Goal: Task Accomplishment & Management: Use online tool/utility

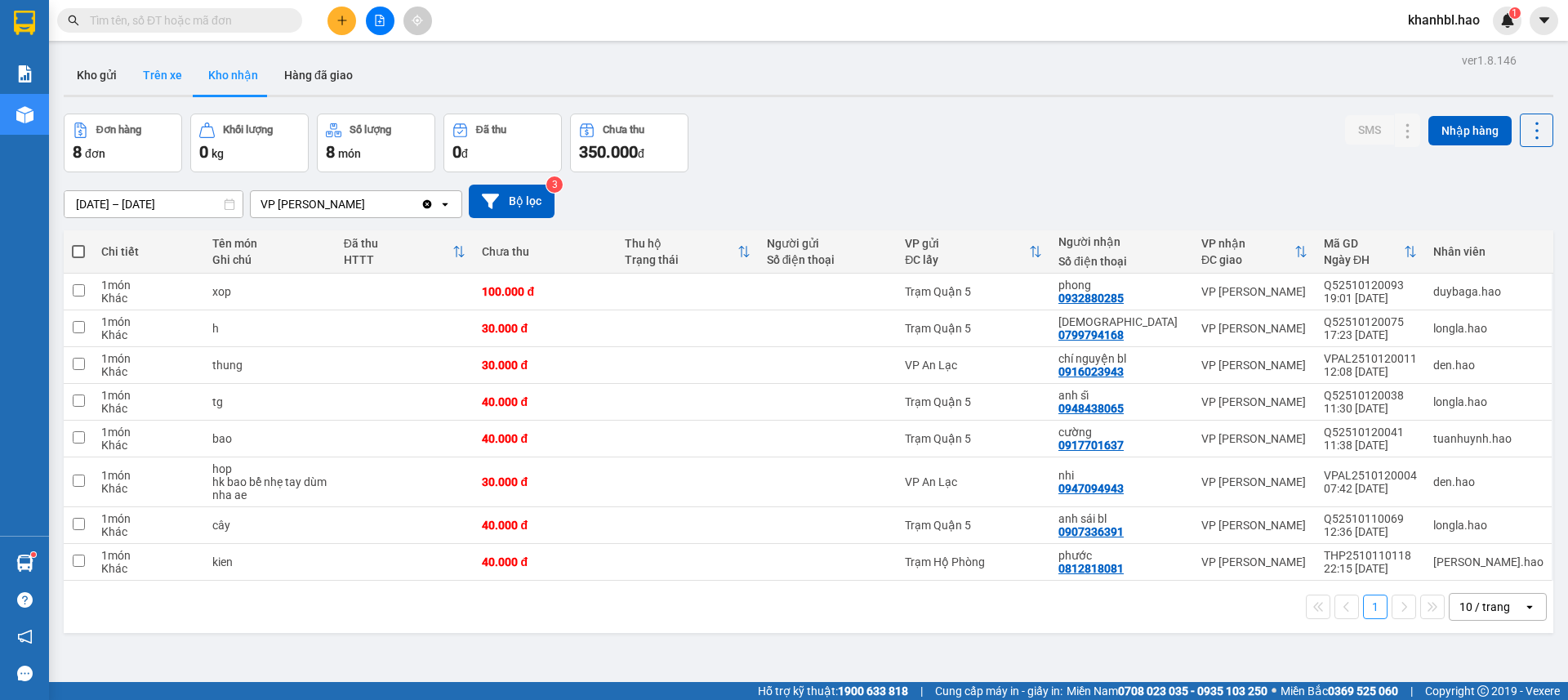
click at [135, 77] on button "Trên xe" at bounding box center [163, 75] width 66 height 39
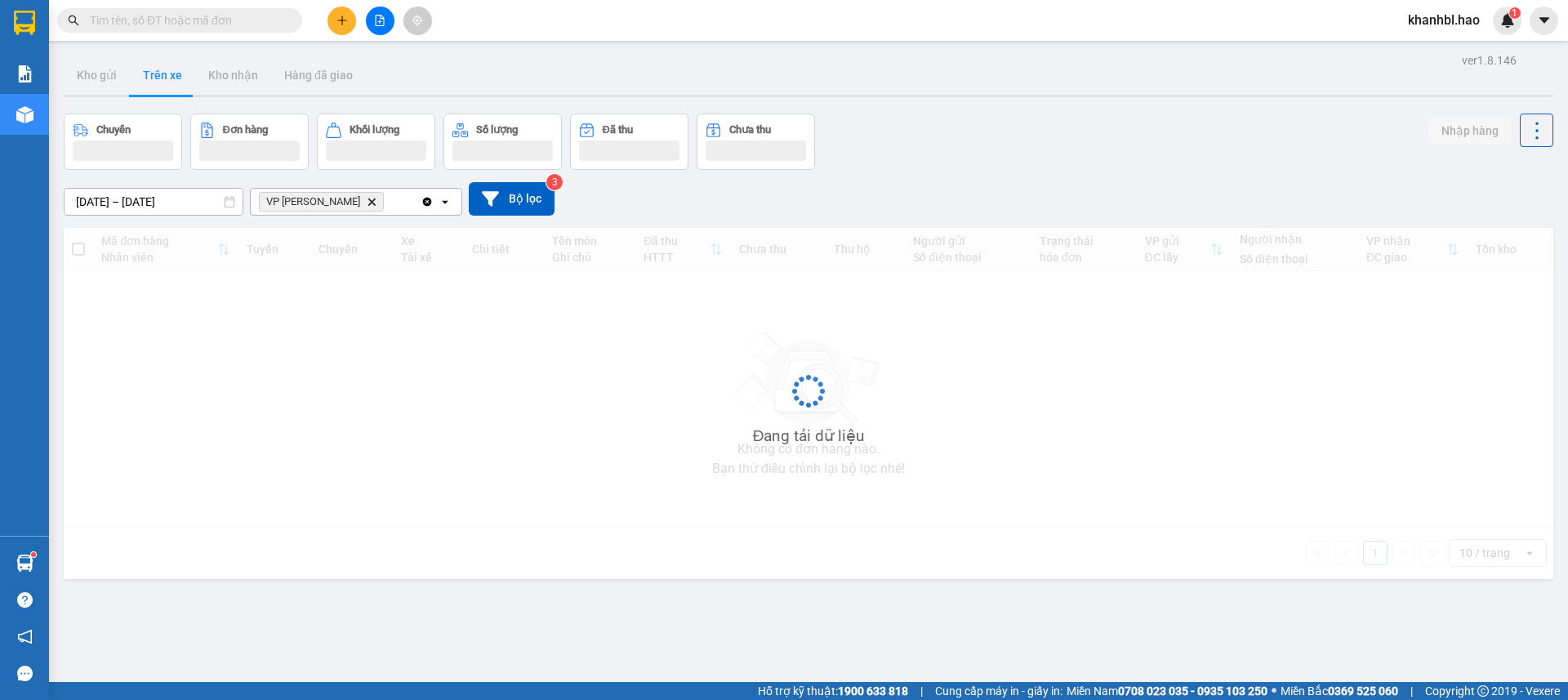
click at [135, 77] on button "Trên xe" at bounding box center [163, 75] width 66 height 39
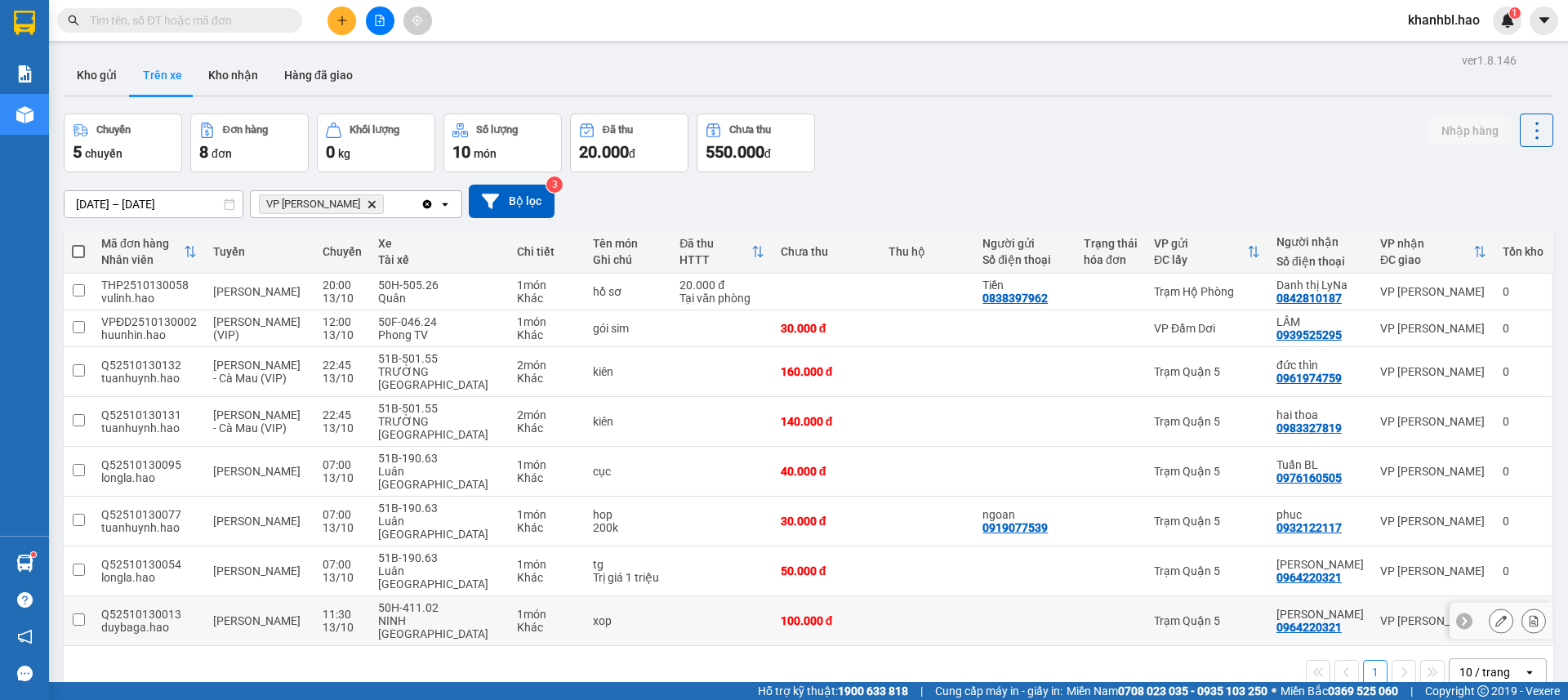
click at [1186, 614] on div "Trạm Quận 5" at bounding box center [1206, 620] width 106 height 13
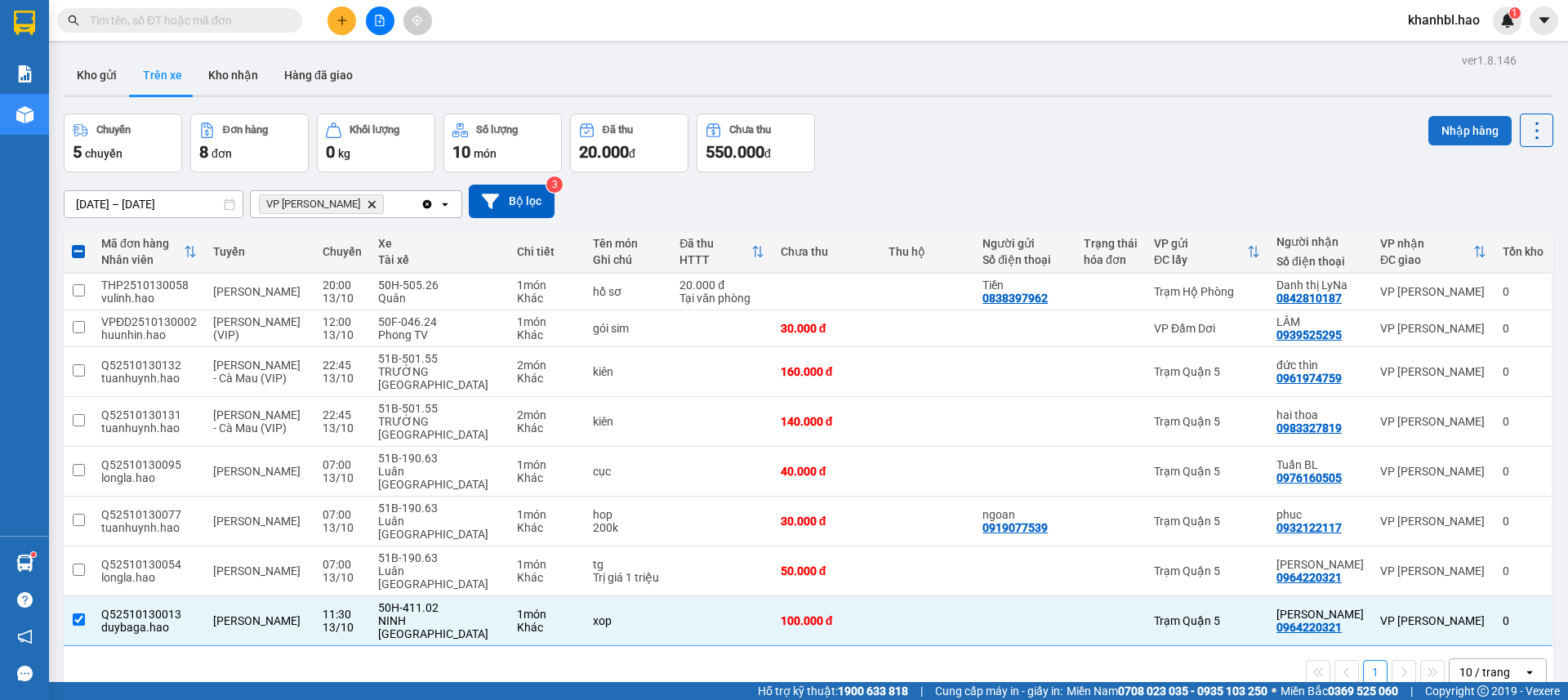
click at [1449, 122] on button "Nhập hàng" at bounding box center [1470, 131] width 83 height 30
checkbox input "false"
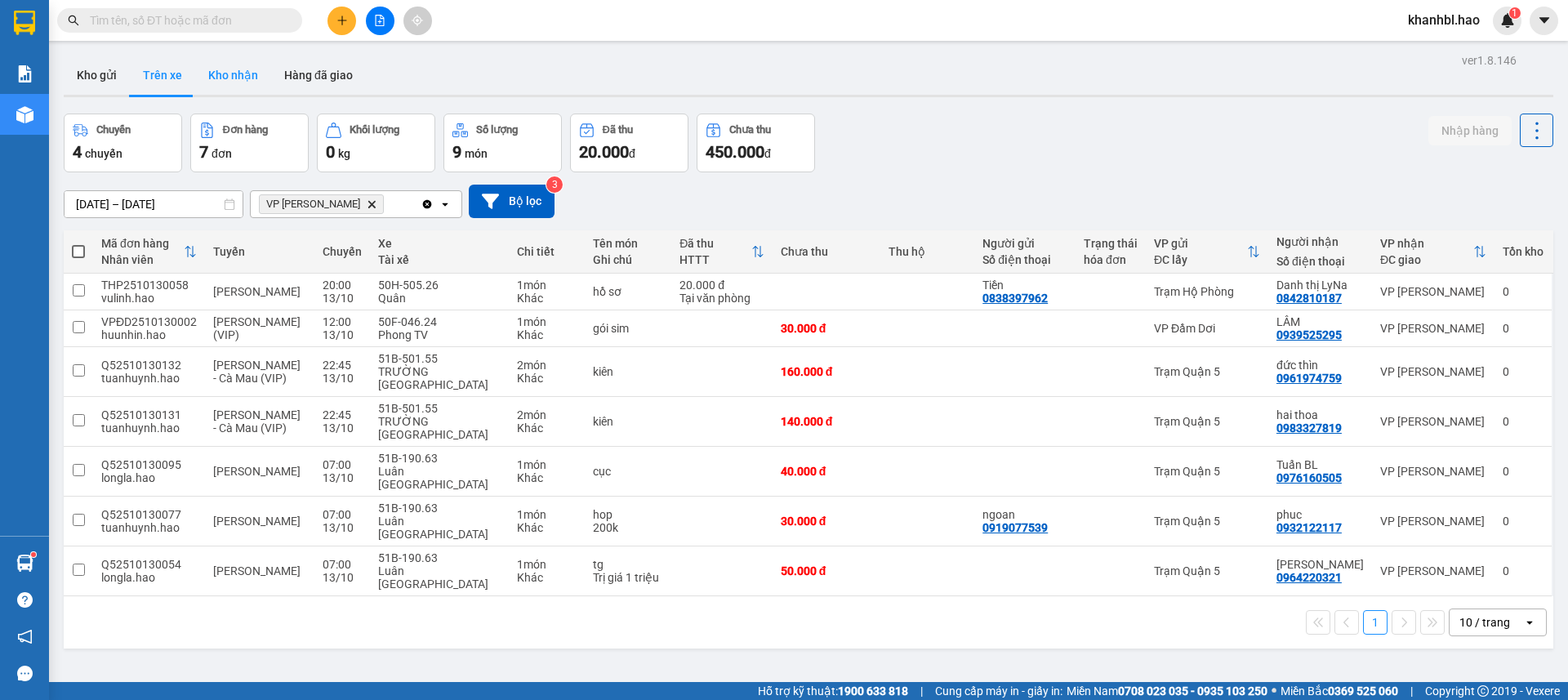
click at [235, 70] on button "Kho nhận" at bounding box center [233, 75] width 76 height 39
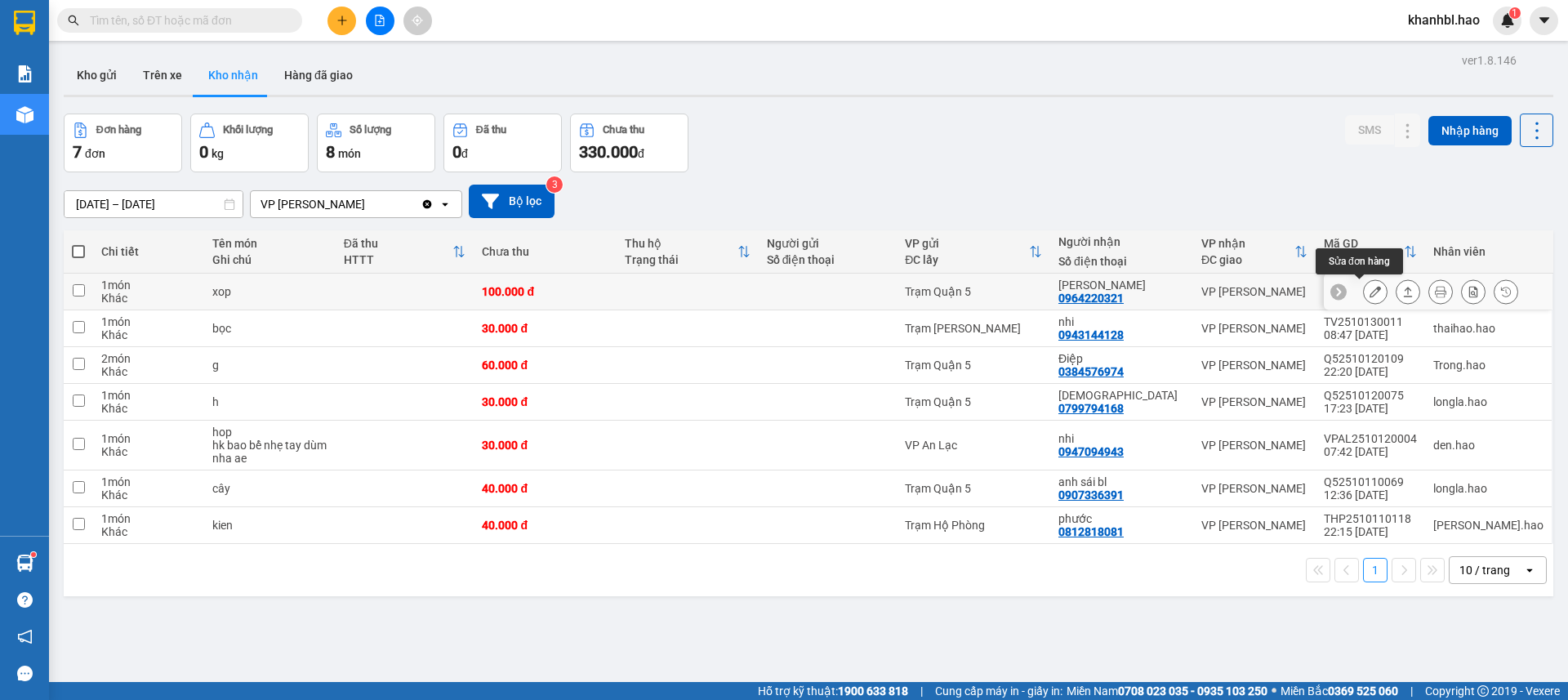
click at [1363, 286] on button at bounding box center [1374, 291] width 23 height 29
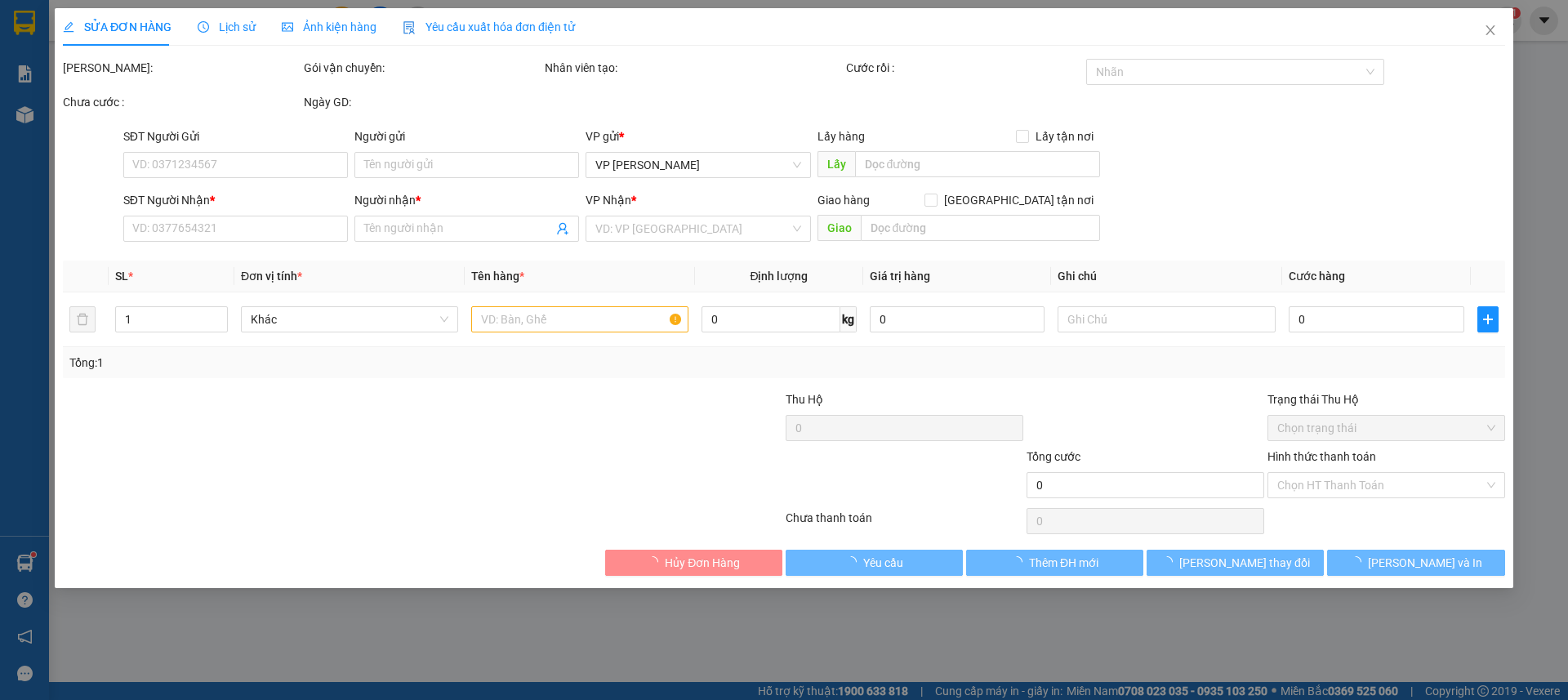
type input "0964220321"
type input "[PERSON_NAME]"
type input "100.000"
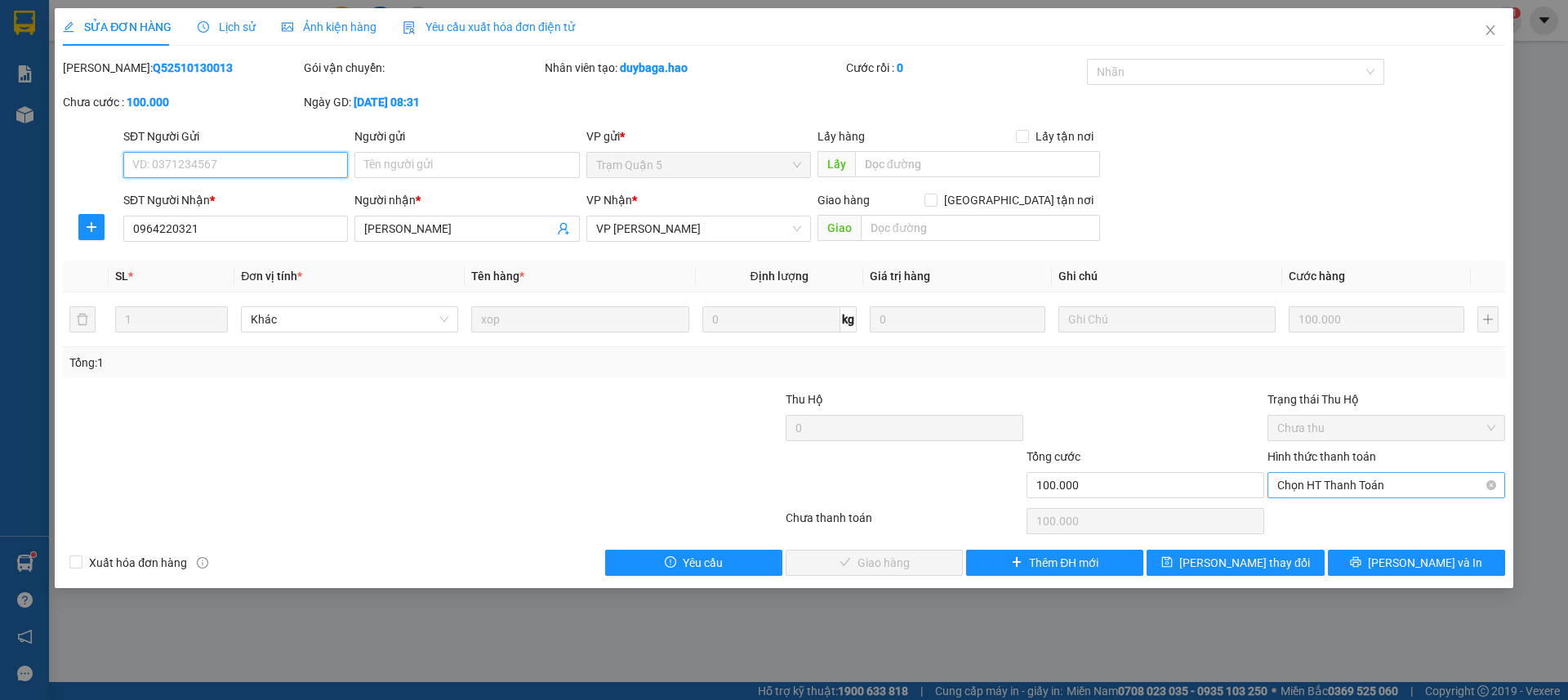
click at [1353, 477] on span "Chọn HT Thanh Toán" at bounding box center [1385, 485] width 218 height 25
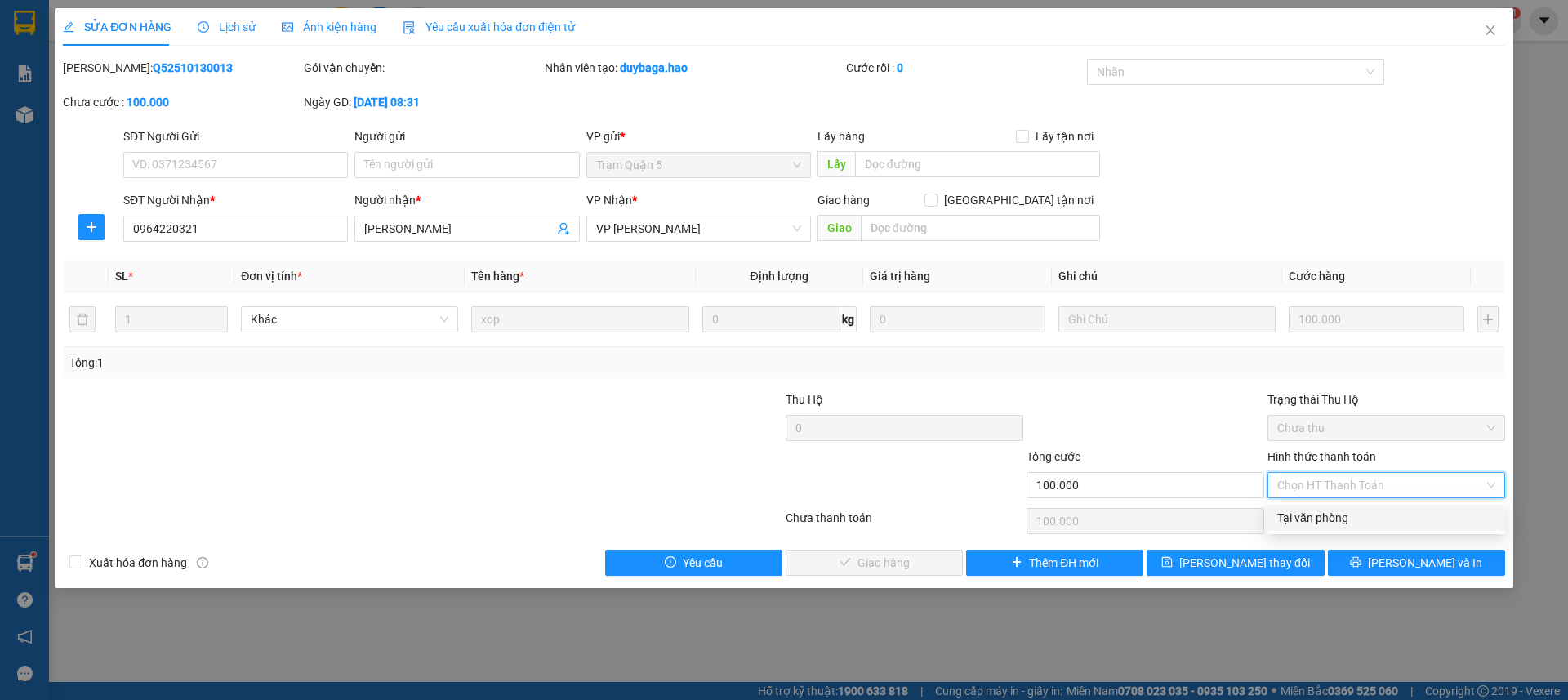
click at [1333, 510] on div "Tại văn phòng" at bounding box center [1385, 518] width 218 height 18
type input "0"
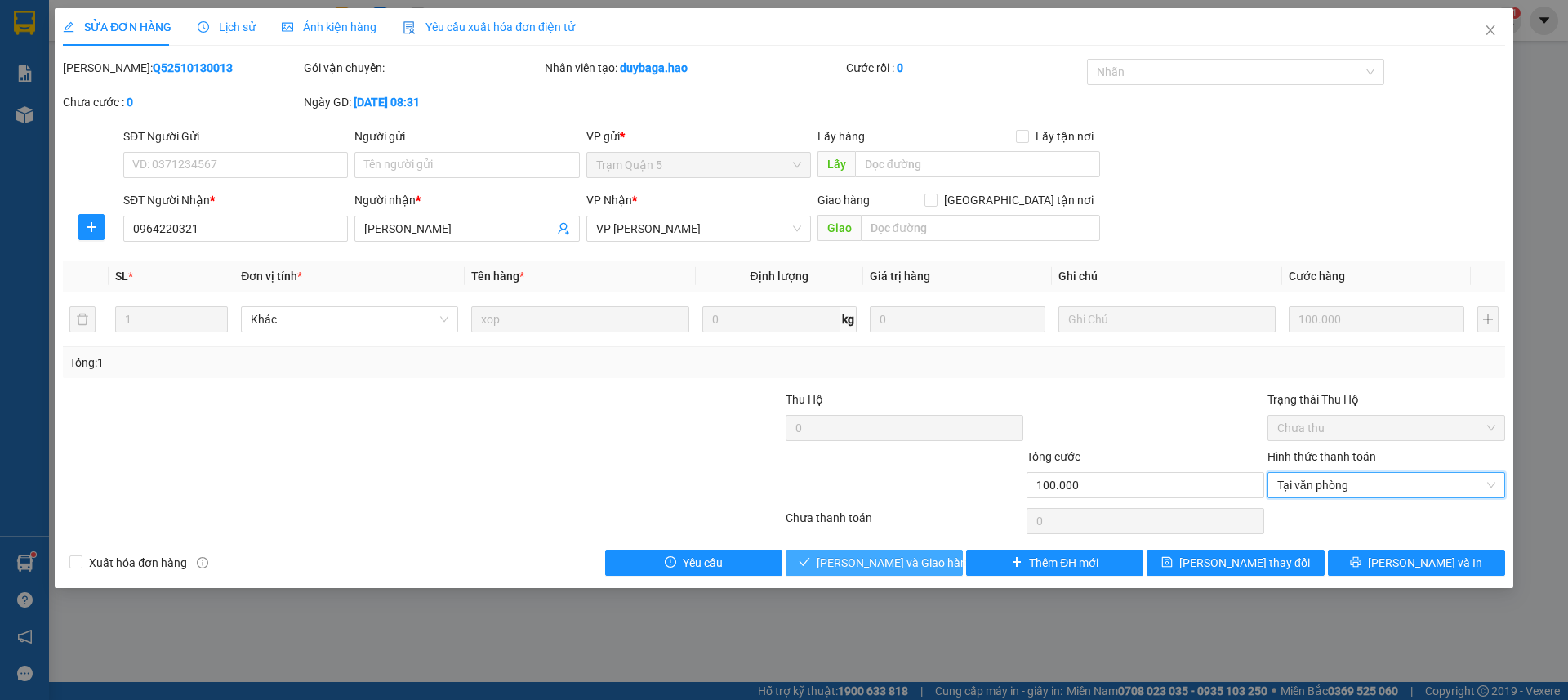
click at [914, 555] on span "[PERSON_NAME] và Giao hàng" at bounding box center [895, 563] width 157 height 18
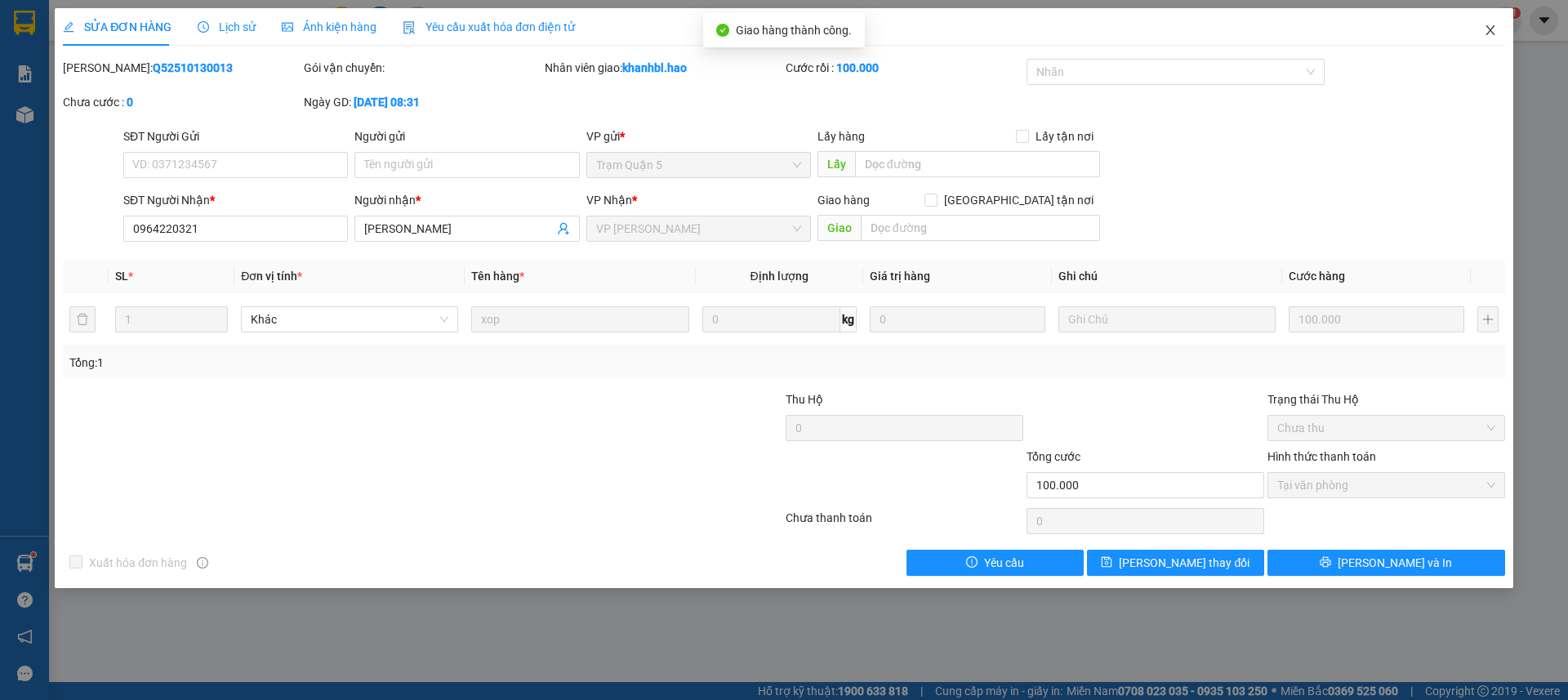
click at [1491, 30] on icon "close" at bounding box center [1490, 30] width 9 height 10
